Goal: Navigation & Orientation: Find specific page/section

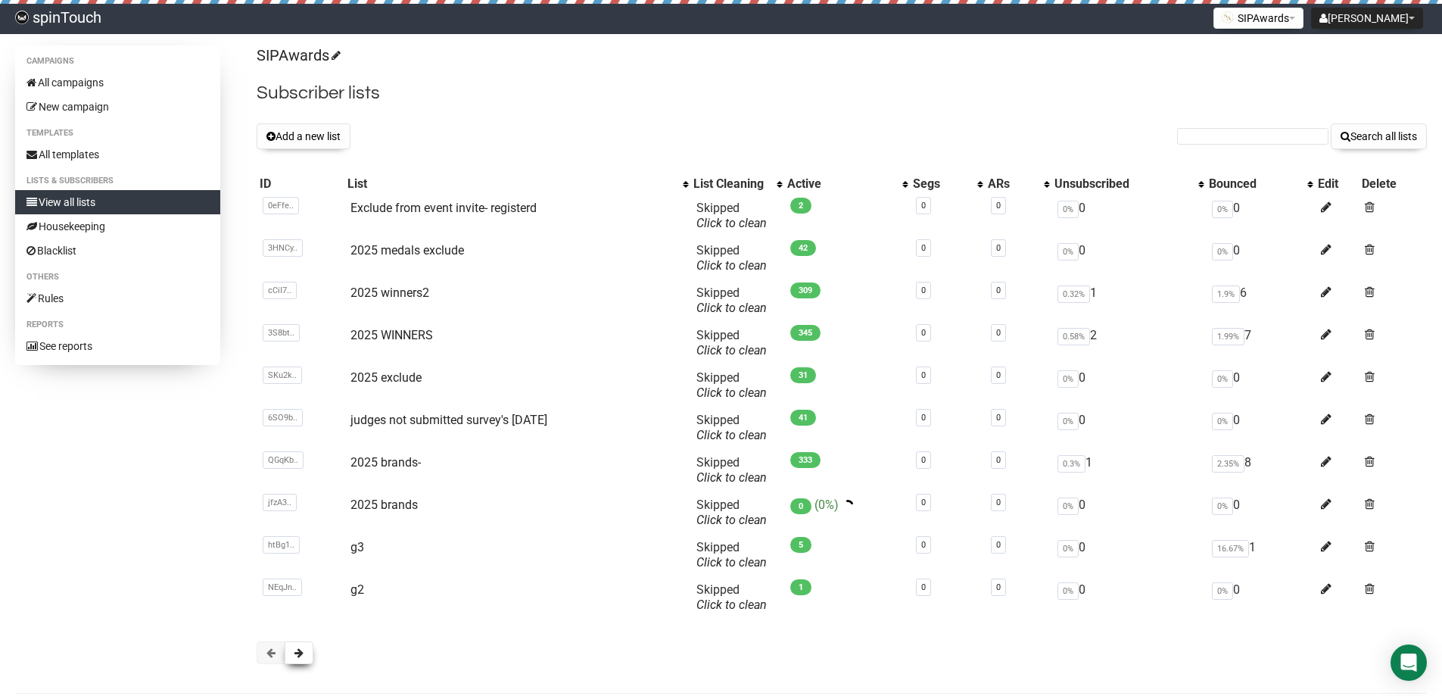
click at [305, 647] on button at bounding box center [299, 652] width 29 height 23
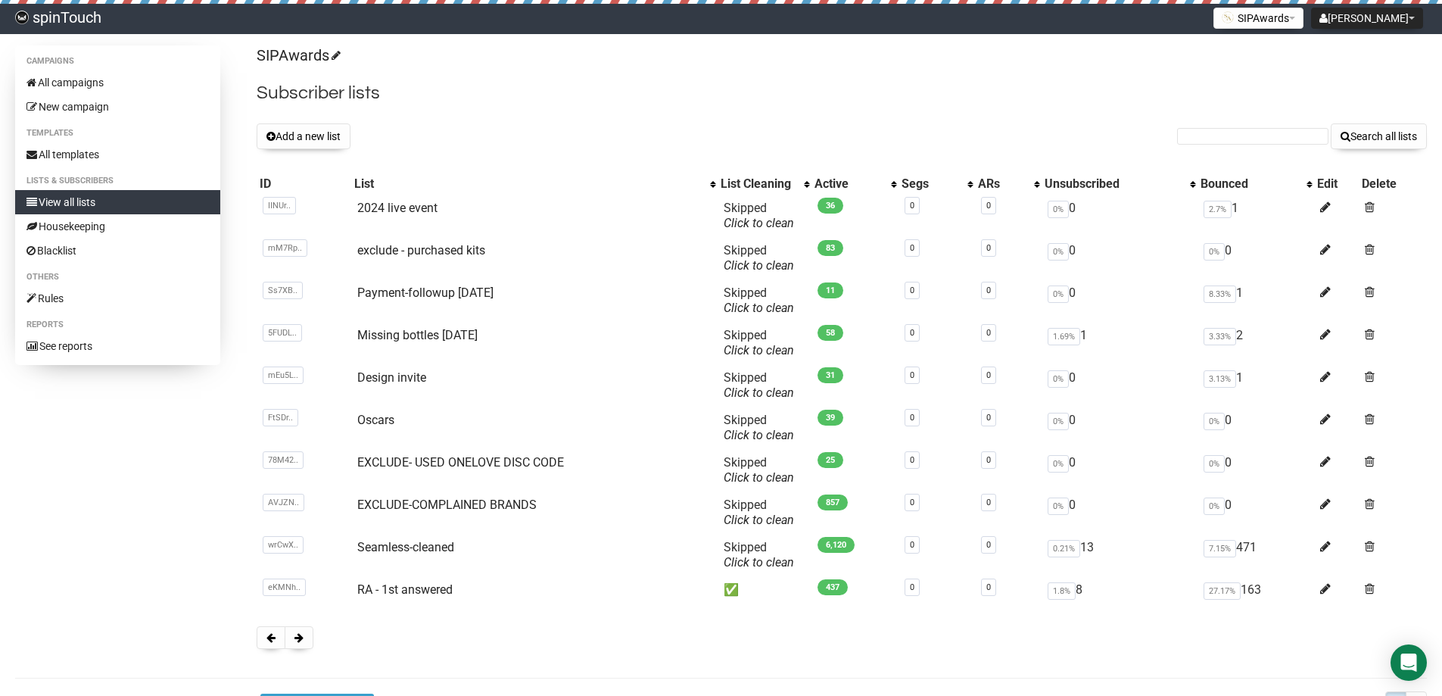
click at [310, 666] on div "Campaigns All campaigns New campaign Templates All templates Lists & subscriber…" at bounding box center [721, 380] width 1442 height 671
click at [299, 632] on span at bounding box center [299, 637] width 9 height 11
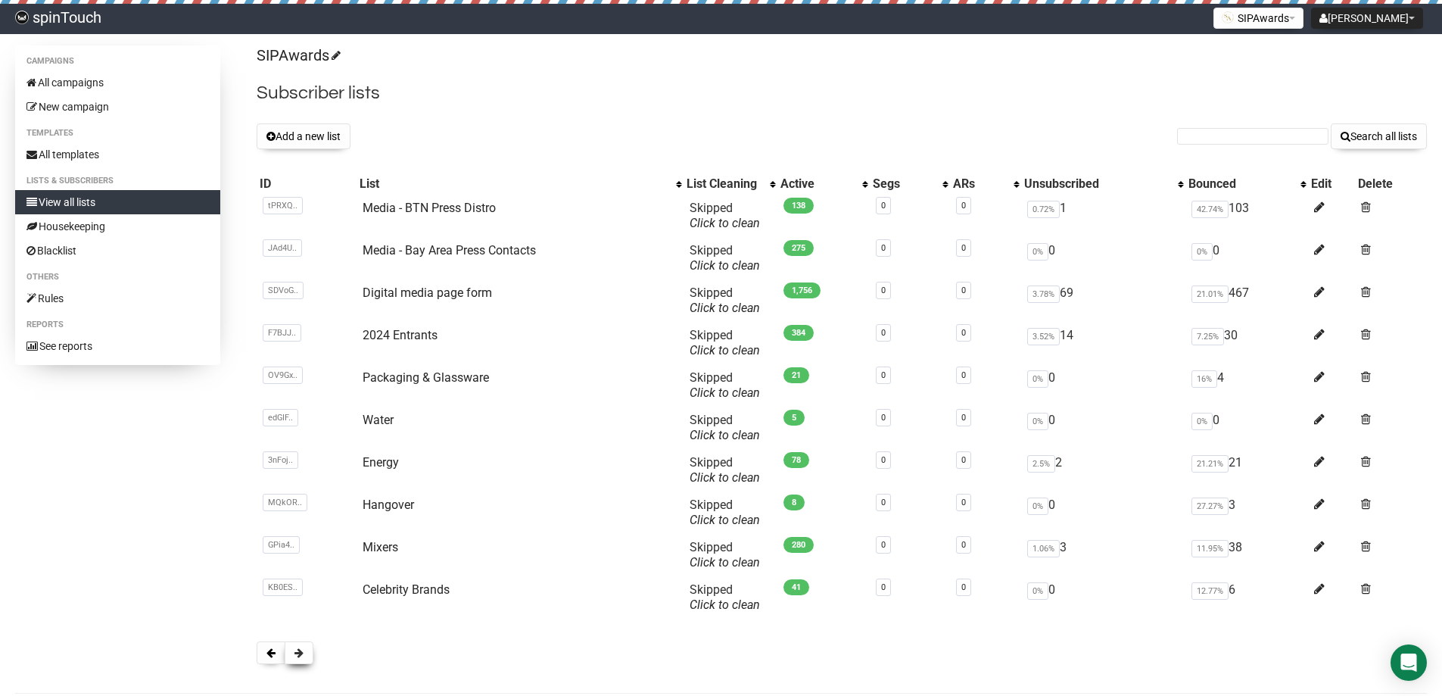
click at [307, 657] on button at bounding box center [299, 652] width 29 height 23
